Goal: Navigation & Orientation: Understand site structure

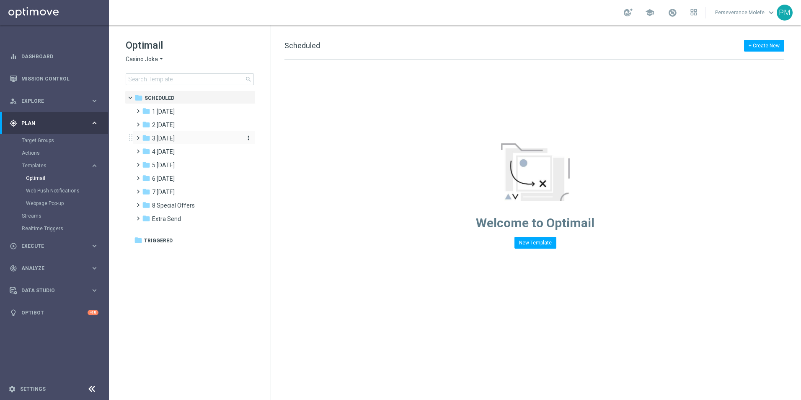
click at [174, 134] on div "folder 3 [DATE]" at bounding box center [190, 139] width 96 height 10
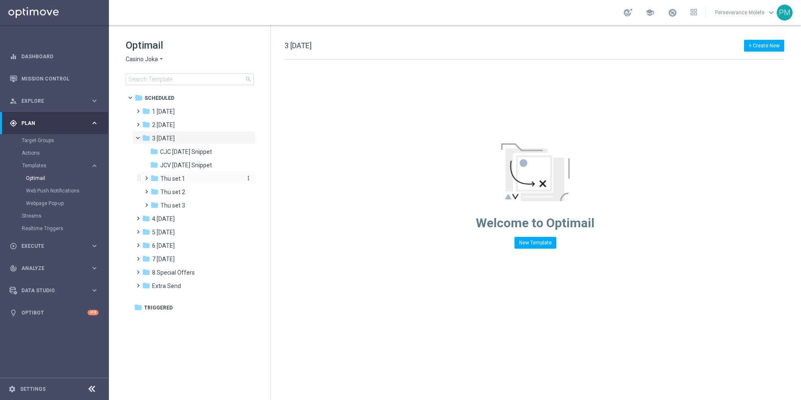
click at [186, 176] on div "folder Thu set 1" at bounding box center [194, 179] width 89 height 10
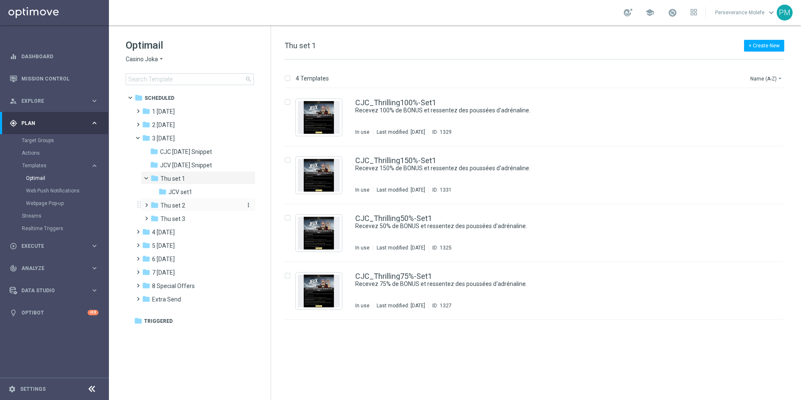
click at [192, 202] on div "folder Thu set 2" at bounding box center [194, 206] width 89 height 10
click at [350, 109] on div "CJC_Thrilling100%_Set2 [%FIRST_NAME%], jouez avec 100% jusqu'à 300€ sur les Jeu…" at bounding box center [534, 117] width 499 height 58
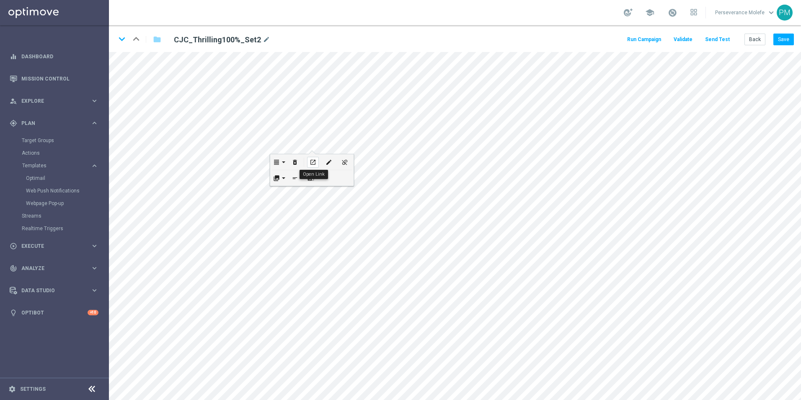
click at [311, 163] on icon "open_in_new" at bounding box center [313, 162] width 6 height 7
click at [35, 168] on span "Templates" at bounding box center [52, 165] width 60 height 5
click at [39, 175] on link "Streams" at bounding box center [54, 178] width 65 height 7
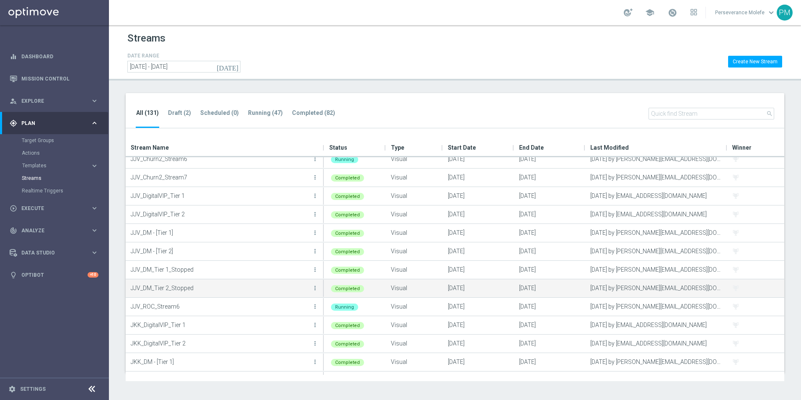
scroll to position [503, 0]
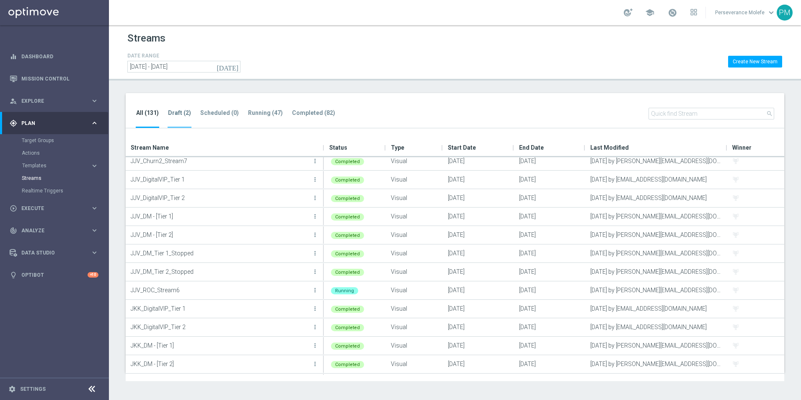
click at [182, 113] on tab-header "Draft (2)" at bounding box center [179, 112] width 23 height 7
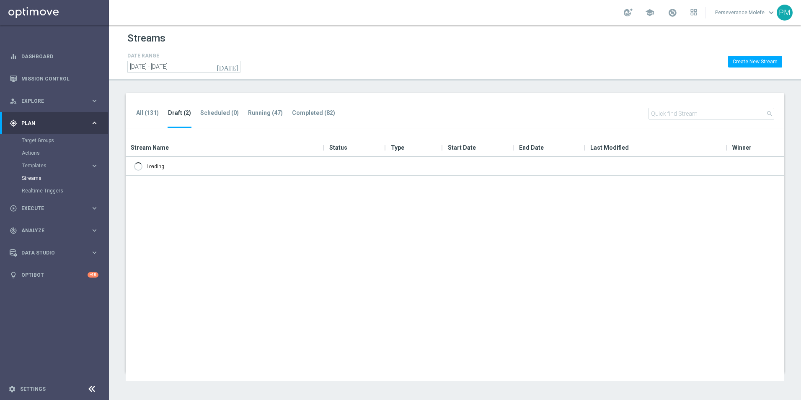
scroll to position [0, 0]
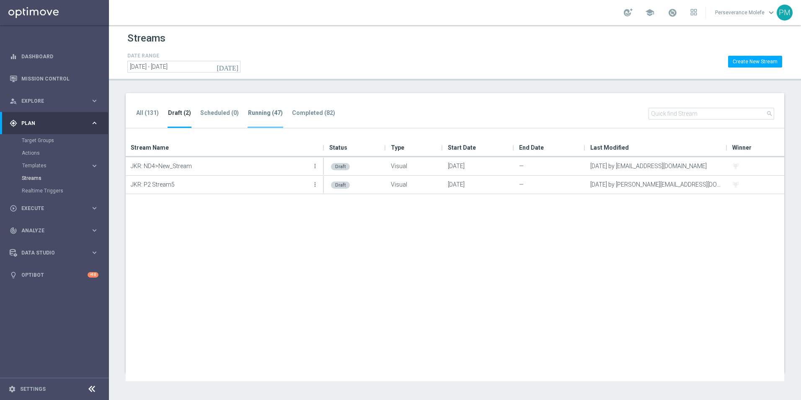
click at [275, 116] on tab-header "Running (47)" at bounding box center [265, 112] width 35 height 7
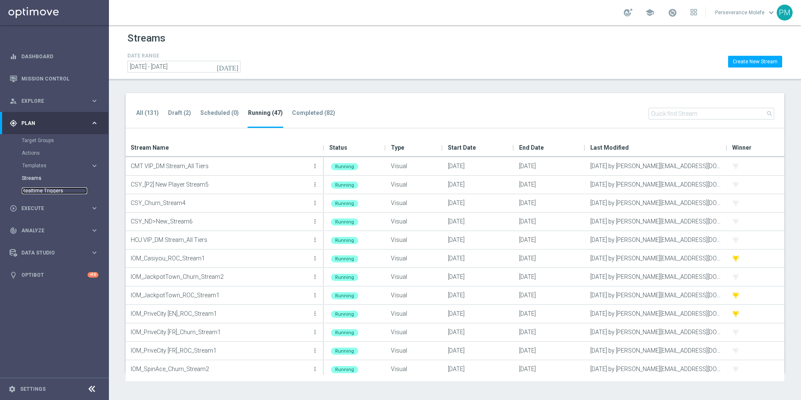
click at [54, 189] on link "Realtime Triggers" at bounding box center [54, 190] width 65 height 7
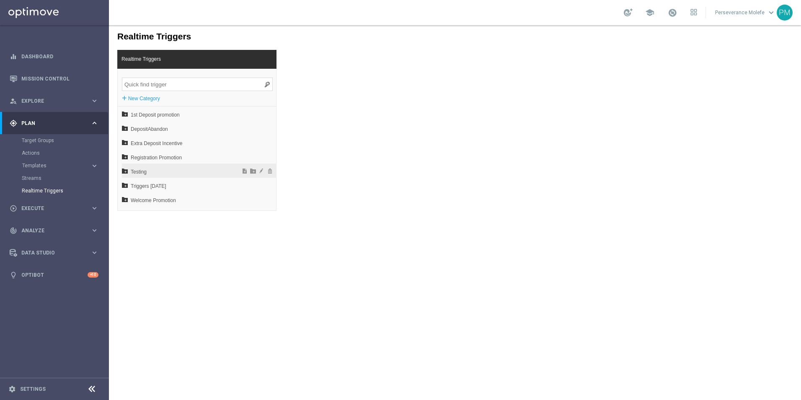
click at [173, 171] on span "Testing" at bounding box center [177, 172] width 93 height 14
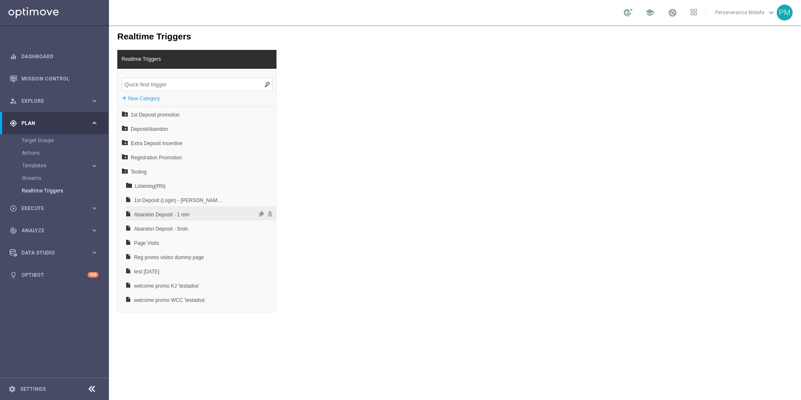
click at [172, 217] on span "Abandon Deposit - 1 min" at bounding box center [179, 214] width 90 height 14
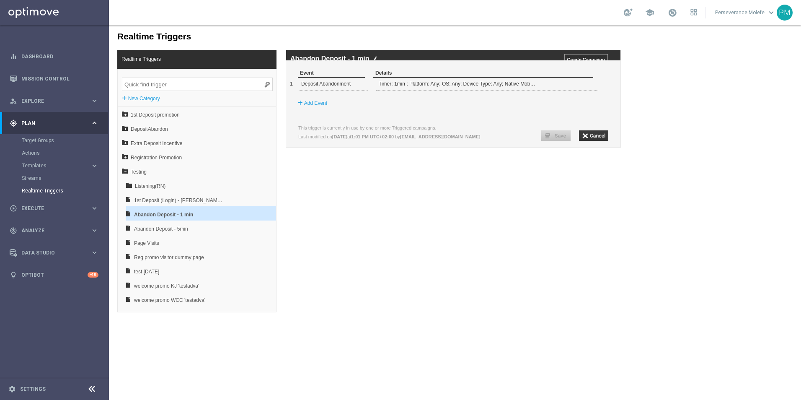
click at [42, 158] on div "Actions" at bounding box center [65, 153] width 86 height 13
click at [34, 157] on div "Actions" at bounding box center [65, 153] width 86 height 13
click at [35, 153] on link "Actions" at bounding box center [54, 153] width 65 height 7
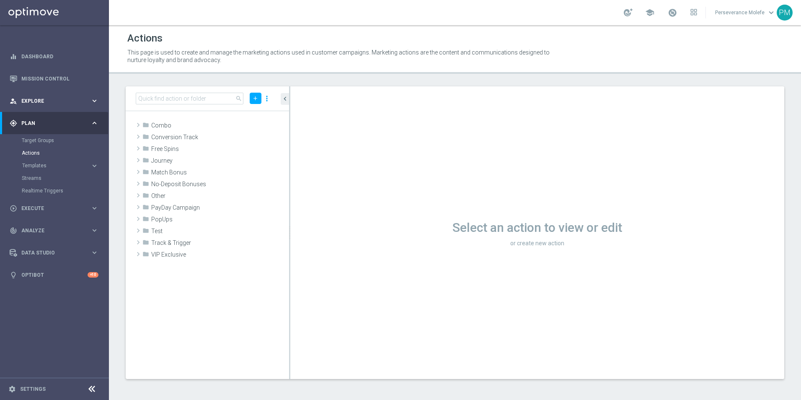
click at [40, 104] on div "person_search Explore" at bounding box center [50, 101] width 81 height 8
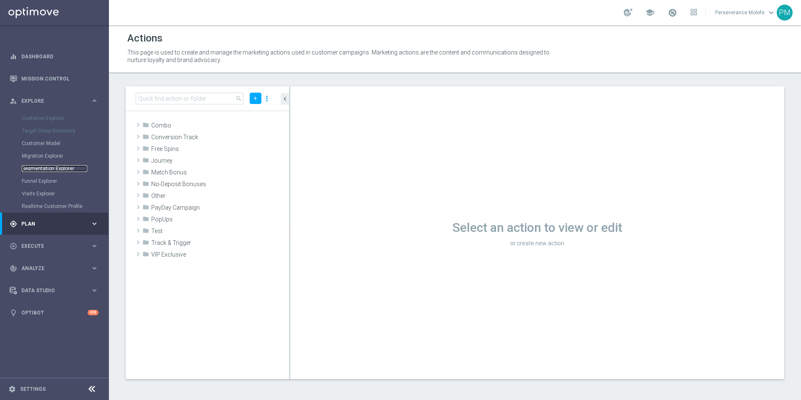
click at [60, 171] on link "Segmentation Explorer" at bounding box center [54, 168] width 65 height 7
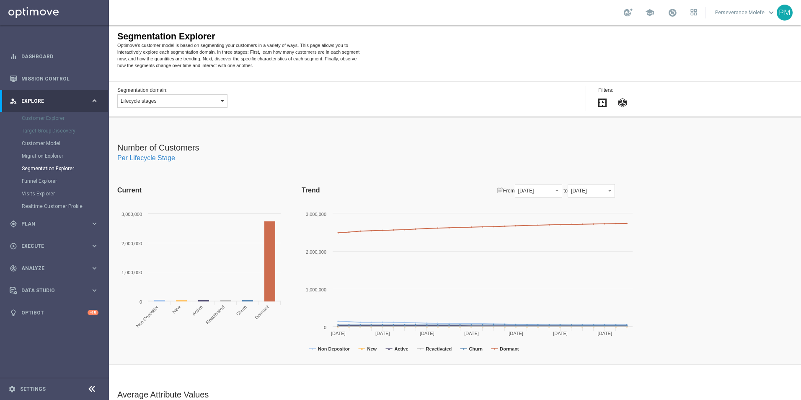
click at [199, 98] on button "Lifecycle stages" at bounding box center [172, 100] width 110 height 13
click at [172, 146] on label "Value segments" at bounding box center [172, 146] width 109 height 11
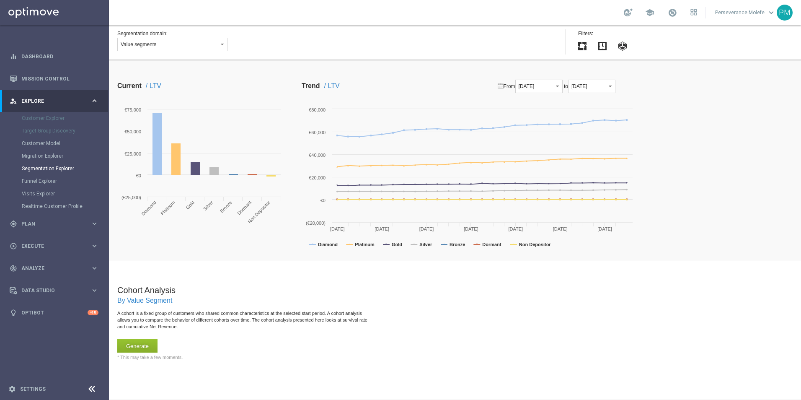
scroll to position [500, 0]
click at [45, 153] on link "Migration Explorer" at bounding box center [54, 156] width 65 height 7
